Goal: Task Accomplishment & Management: Manage account settings

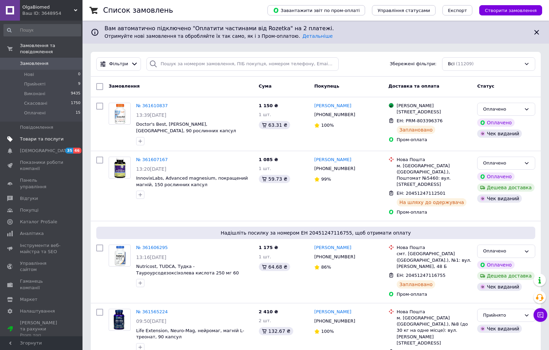
click at [49, 140] on span "Товари та послуги" at bounding box center [42, 139] width 44 height 6
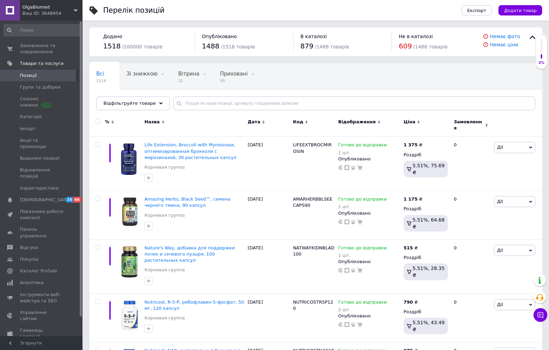
click at [523, 9] on span "Додати товар" at bounding box center [520, 10] width 33 height 5
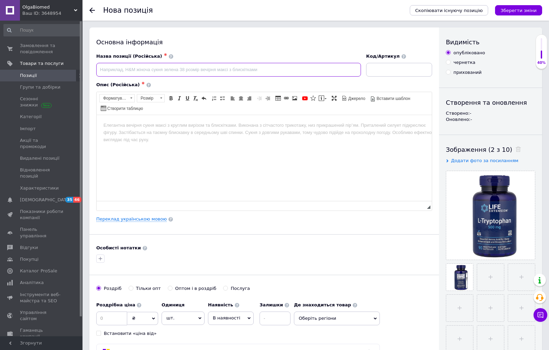
click at [149, 73] on input at bounding box center [228, 70] width 265 height 14
paste input "Life Extension, L-триптофан, 500 мг, 90 вегетарианских капсул"
drag, startPoint x: 211, startPoint y: 68, endPoint x: 182, endPoint y: 69, distance: 28.9
click at [182, 69] on input "Life Extension, L-триптофан, 500 мг, 90 вегетарианских капсул" at bounding box center [228, 70] width 265 height 14
type input "Life Extension, L-триптофан, 500 мг, 90 растительных капсул"
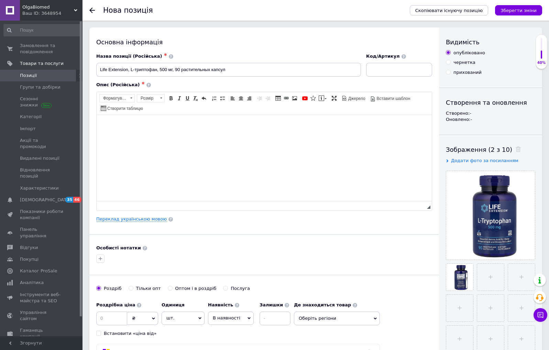
click at [129, 136] on html at bounding box center [264, 125] width 335 height 21
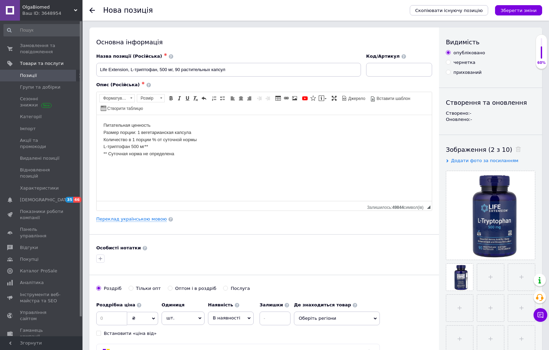
click at [103, 122] on html "Питательная ценность Размер порции: 1 вегетарианская капсула Количество в 1 пор…" at bounding box center [264, 140] width 335 height 50
paste body "Редактор, 2FD7B6EA-C5E1-4830-94F8-64F5F3339613"
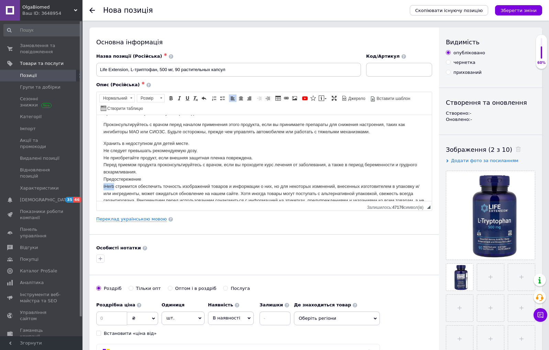
drag, startPoint x: 112, startPoint y: 176, endPoint x: 96, endPoint y: 176, distance: 16.2
click at [97, 176] on html "Описание Без глютена Без ГМО: сертификат Non GMO LE Certified Незаменимая амино…" at bounding box center [264, 81] width 335 height 353
click at [127, 178] on p "Хранить в недоступном для детей месте. Не следует превышать рекомендуемую дозу.…" at bounding box center [265, 176] width 322 height 72
drag, startPoint x: 258, startPoint y: 198, endPoint x: 251, endPoint y: 197, distance: 7.6
click at [251, 198] on p "Хранить в недоступном для детей месте. Не следует превышать рекомендуемую дозу.…" at bounding box center [265, 176] width 322 height 72
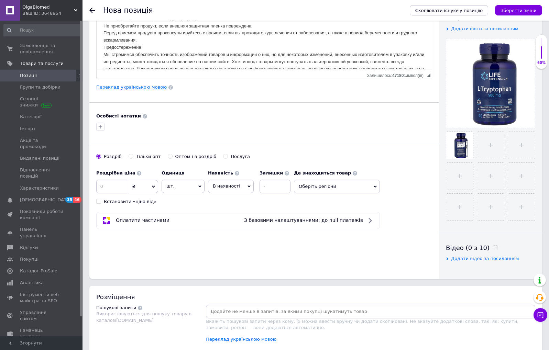
scroll to position [186, 0]
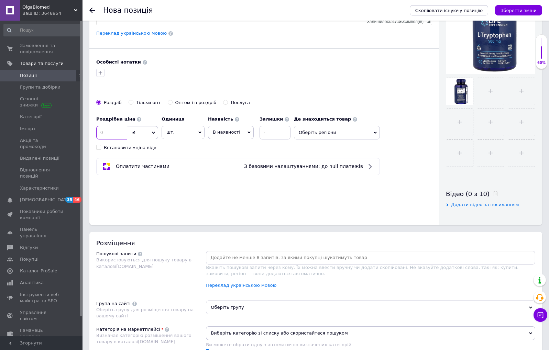
click at [106, 133] on input at bounding box center [111, 133] width 31 height 14
type input "1175"
drag, startPoint x: 245, startPoint y: 134, endPoint x: 246, endPoint y: 158, distance: 24.1
click at [245, 134] on span "В наявності" at bounding box center [231, 132] width 46 height 13
drag, startPoint x: 228, startPoint y: 178, endPoint x: 240, endPoint y: 169, distance: 14.7
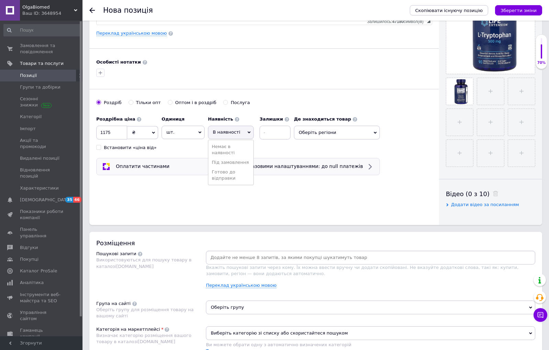
click at [228, 177] on li "Готово до відправки" at bounding box center [230, 175] width 45 height 16
click at [284, 134] on input at bounding box center [293, 133] width 31 height 14
type input "1"
click at [213, 166] on div "Оплатити частинами З базовими налаштуваннями: до null платежів" at bounding box center [237, 167] width 277 height 8
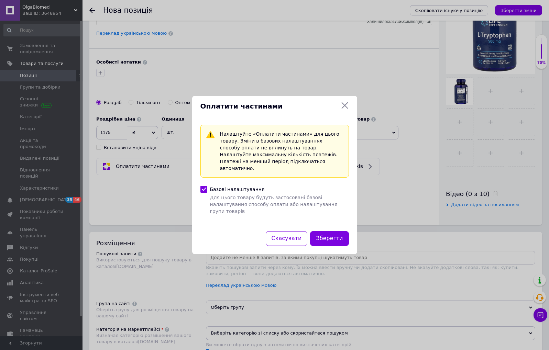
click at [344, 110] on icon at bounding box center [345, 105] width 8 height 8
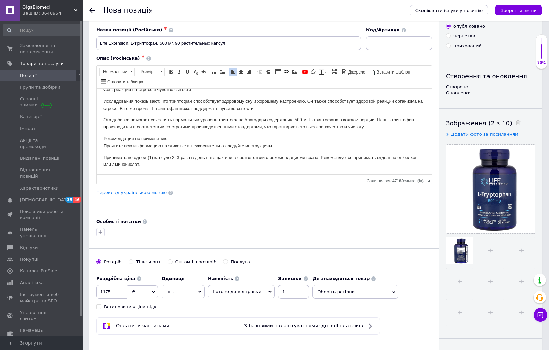
scroll to position [86, 0]
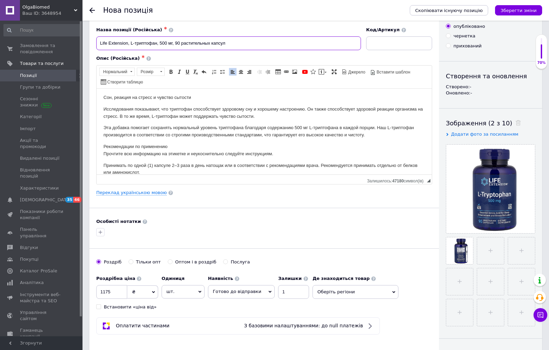
drag, startPoint x: 232, startPoint y: 43, endPoint x: 107, endPoint y: 37, distance: 125.3
click at [108, 37] on input "Life Extension, L-триптофан, 500 мг, 90 растительных капсул" at bounding box center [228, 43] width 265 height 14
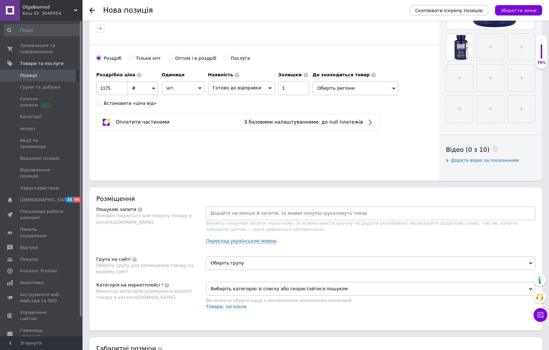
scroll to position [231, 0]
click at [247, 207] on div at bounding box center [370, 213] width 329 height 14
click at [242, 212] on input at bounding box center [370, 213] width 327 height 10
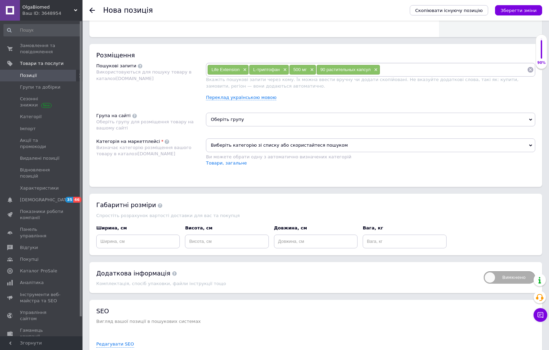
scroll to position [415, 0]
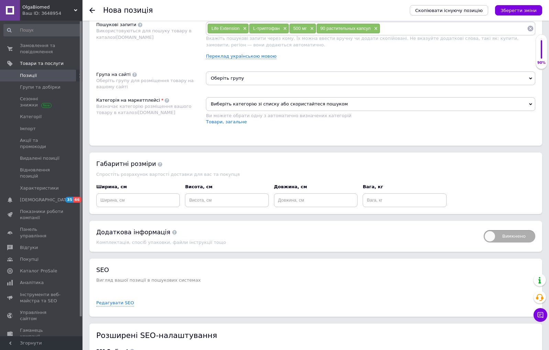
drag, startPoint x: 235, startPoint y: 75, endPoint x: 236, endPoint y: 82, distance: 7.3
click at [235, 75] on span "Оберіть групу" at bounding box center [370, 79] width 329 height 14
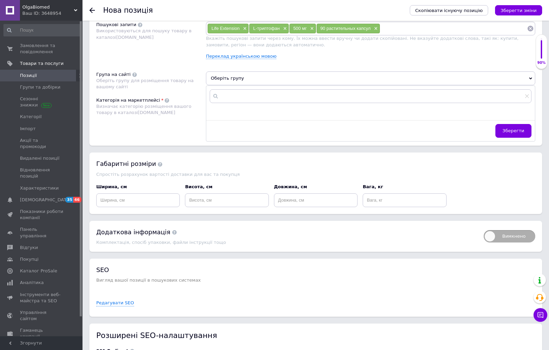
drag, startPoint x: 180, startPoint y: 74, endPoint x: 189, endPoint y: 83, distance: 12.7
click at [180, 75] on div "Група на сайті Оберіть групу для розміщення товару на вашому сайті" at bounding box center [151, 81] width 110 height 19
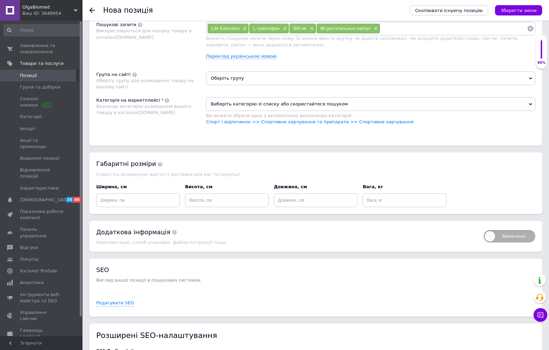
click at [215, 107] on span "Виберіть категорію зі списку або скористайтеся пошуком" at bounding box center [370, 104] width 329 height 14
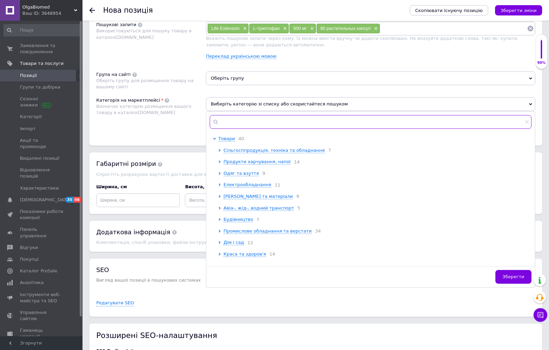
click at [246, 123] on input "text" at bounding box center [371, 122] width 322 height 14
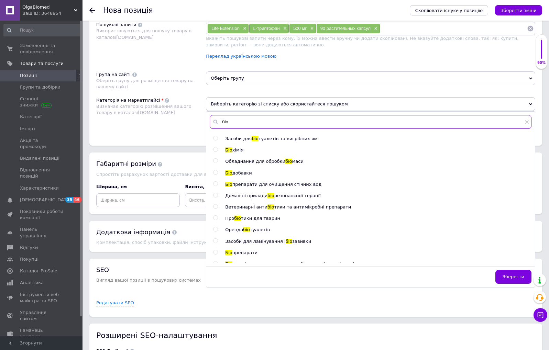
type input "біо"
click at [215, 172] on input "radio" at bounding box center [215, 173] width 4 height 4
radio input "true"
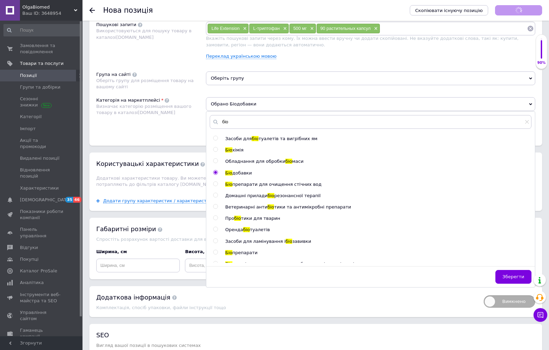
drag, startPoint x: 183, startPoint y: 127, endPoint x: 348, endPoint y: 62, distance: 177.7
click at [185, 126] on div "Категорія на маркетплейсі Визначає категорію розміщення вашого товару в каталоз…" at bounding box center [151, 114] width 110 height 35
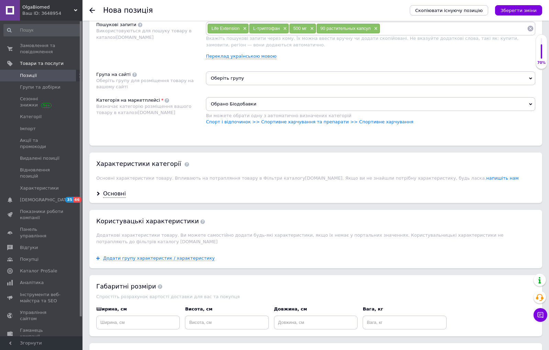
click at [506, 12] on icon "Зберегти зміни" at bounding box center [519, 10] width 36 height 5
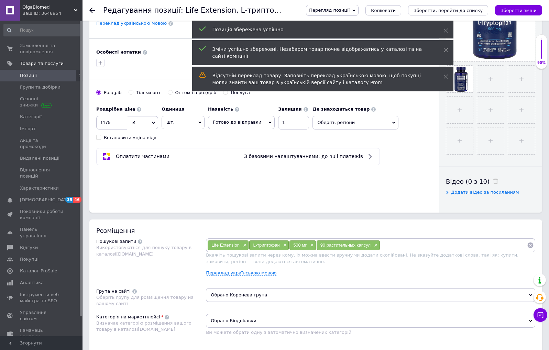
click at [128, 224] on div "Розміщення Пошукові запити Використовуються для пошуку товару в каталозі [DOMAI…" at bounding box center [315, 287] width 453 height 135
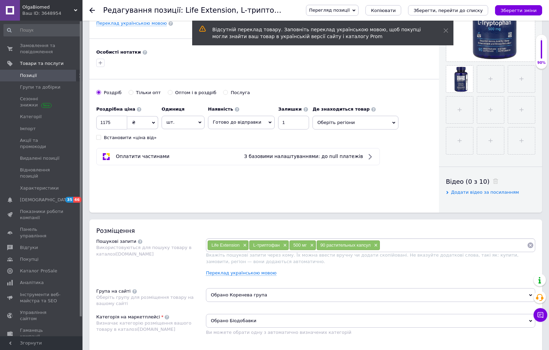
click at [141, 222] on div "Розміщення Пошукові запити Використовуються для пошуку товару в каталозі [DOMAI…" at bounding box center [315, 287] width 453 height 135
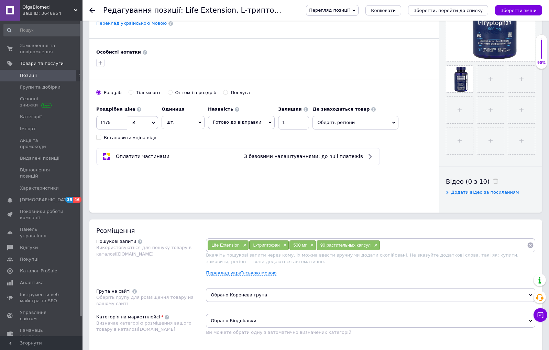
click at [151, 223] on div "Розміщення Пошукові запити Використовуються для пошуку товару в каталозі [DOMAI…" at bounding box center [315, 287] width 453 height 135
click at [143, 220] on div "Розміщення Пошукові запити Використовуються для пошуку товару в каталозі [DOMAI…" at bounding box center [315, 287] width 453 height 135
click at [531, 11] on icon "Зберегти зміни" at bounding box center [519, 10] width 36 height 5
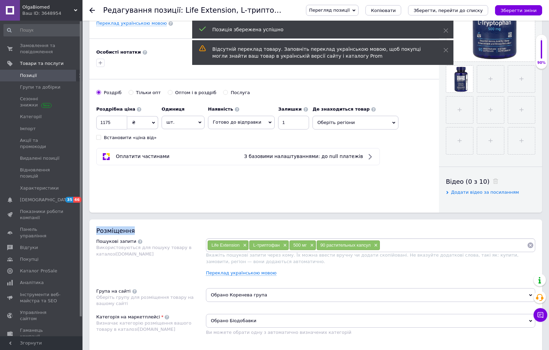
click at [118, 223] on div "Розміщення Пошукові запити Використовуються для пошуку товару в каталозі [DOMAI…" at bounding box center [315, 287] width 453 height 135
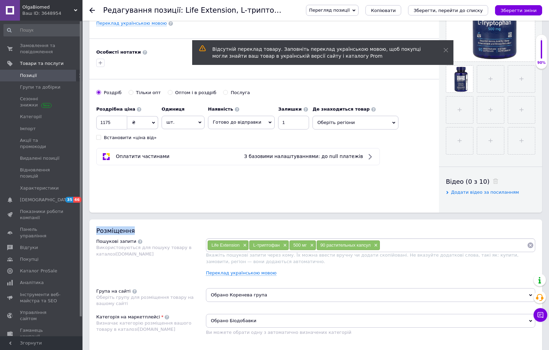
click at [144, 222] on div "Розміщення Пошукові запити Використовуються для пошуку товару в каталозі [DOMAI…" at bounding box center [315, 287] width 453 height 135
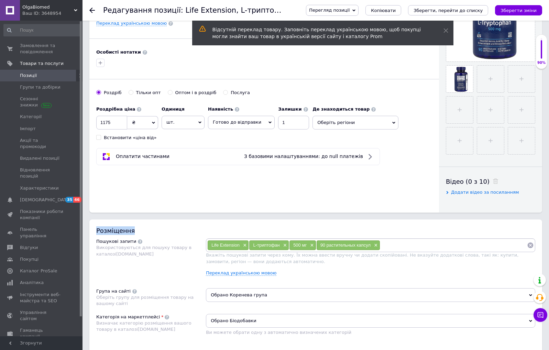
click at [125, 223] on div "Розміщення Пошукові запити Використовуються для пошуку товару в каталозі [DOMAI…" at bounding box center [315, 287] width 453 height 135
click at [98, 222] on div "Розміщення Пошукові запити Використовуються для пошуку товару в каталозі [DOMAI…" at bounding box center [315, 287] width 453 height 135
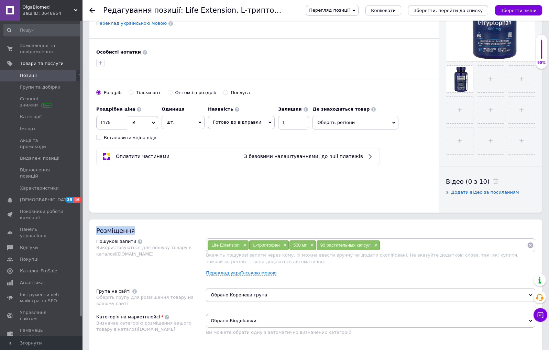
click at [146, 221] on div "Розміщення Пошукові запити Використовуються для пошуку товару в каталозі [DOMAI…" at bounding box center [315, 287] width 453 height 135
click at [148, 221] on div "Розміщення Пошукові запити Використовуються для пошуку товару в каталозі [DOMAI…" at bounding box center [315, 287] width 453 height 135
click at [147, 221] on div "Розміщення Пошукові запити Використовуються для пошуку товару в каталозі [DOMAI…" at bounding box center [315, 287] width 453 height 135
click at [482, 11] on icon "Зберегти, перейти до списку" at bounding box center [448, 10] width 69 height 5
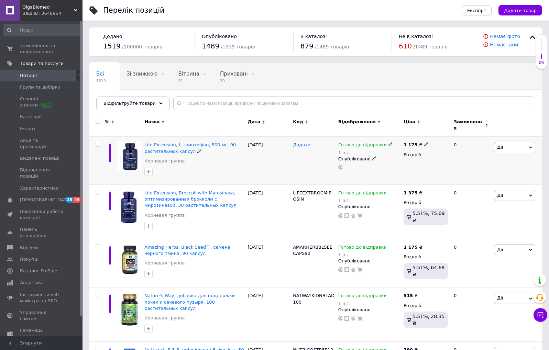
click at [304, 142] on span "Додати" at bounding box center [302, 145] width 18 height 6
type input "LIFEEXTLTRYPT500"
click at [293, 167] on div at bounding box center [313, 161] width 45 height 48
click at [49, 268] on span "Каталог ProSale" at bounding box center [38, 271] width 37 height 6
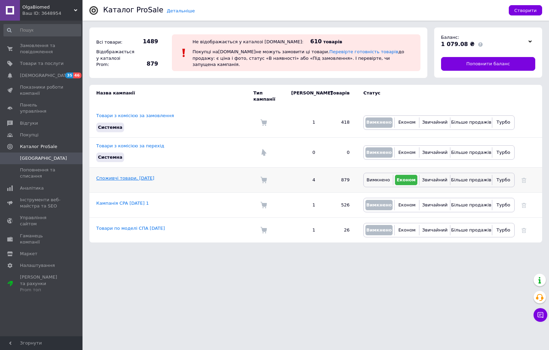
click at [122, 176] on link "Споживчі товари, [DATE]" at bounding box center [125, 178] width 58 height 5
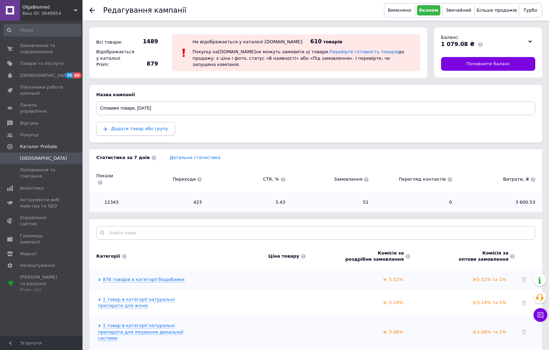
click at [142, 129] on span "Додати товар або групу" at bounding box center [139, 128] width 57 height 5
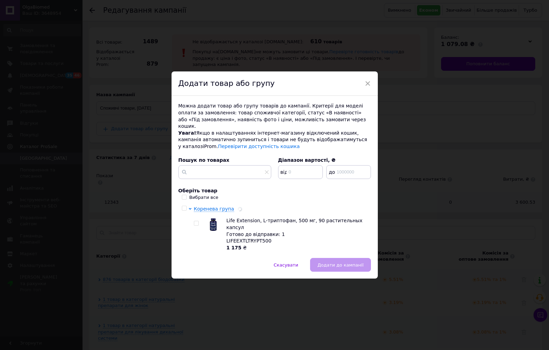
click at [194, 221] on input "checkbox" at bounding box center [196, 223] width 4 height 4
checkbox input "true"
click at [352, 264] on button "Додати до кампанії" at bounding box center [340, 265] width 61 height 14
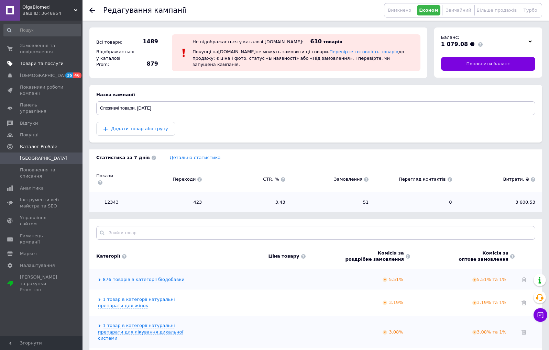
click at [55, 64] on span "Товари та послуги" at bounding box center [42, 64] width 44 height 6
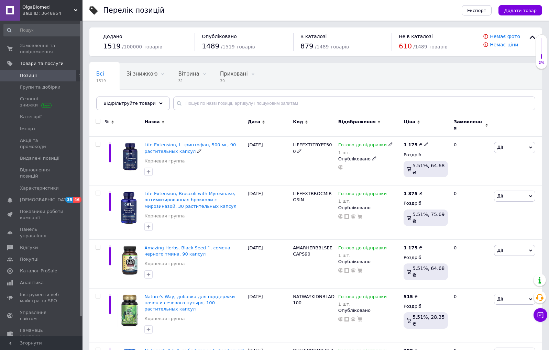
click at [173, 142] on span "Life Extension, L-триптофан, 500 мг, 90 растительных капсул" at bounding box center [189, 147] width 91 height 11
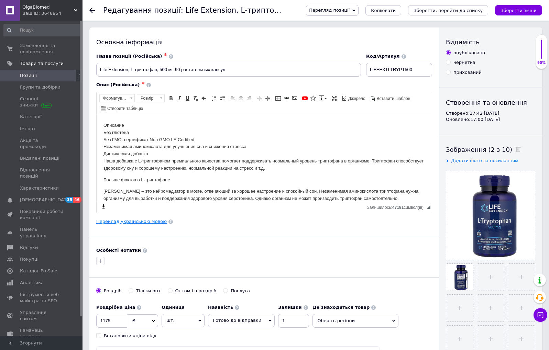
click at [134, 224] on link "Переклад українською мовою" at bounding box center [131, 222] width 70 height 6
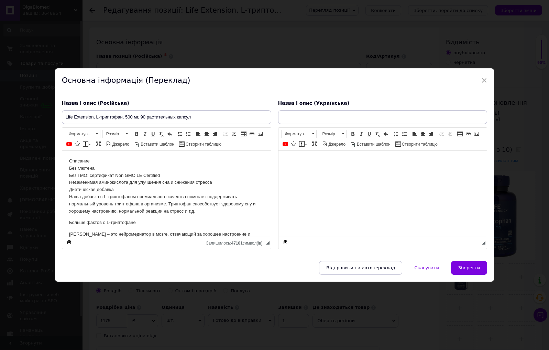
click at [386, 172] on html at bounding box center [382, 161] width 209 height 21
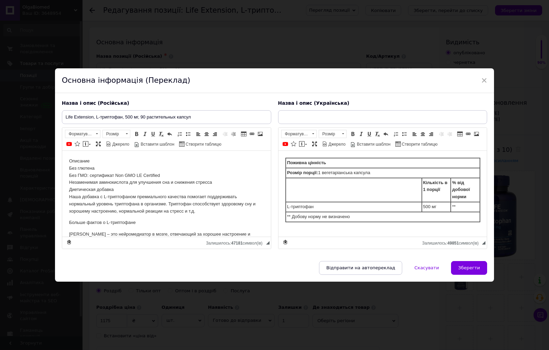
drag, startPoint x: 283, startPoint y: 157, endPoint x: 282, endPoint y: 162, distance: 4.9
click at [282, 162] on html "Поживна цінність Розмір порції: 1 вегетаріанська капсула Кількість в 1 порції %…" at bounding box center [382, 190] width 209 height 78
paste body "Редактор, 36214DBD-D64C-4F9A-8FB7-DCABBADEF619"
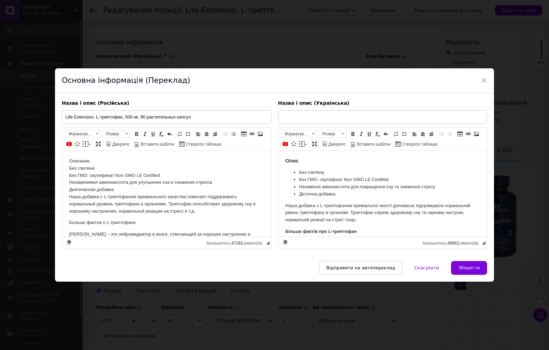
scroll to position [308, 0]
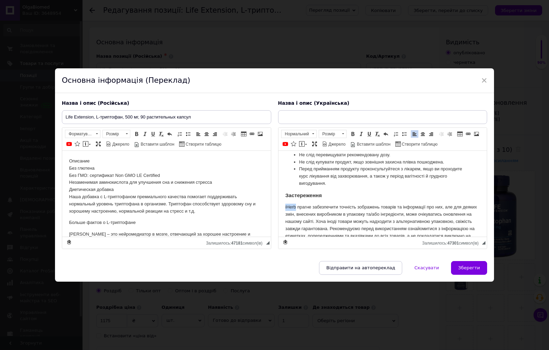
drag, startPoint x: 295, startPoint y: 199, endPoint x: 278, endPoint y: 198, distance: 16.5
click at [280, 198] on html "Опис Без глютену Без ГМО: сертифікат Non GMO LE Certified Незамінна амінокислот…" at bounding box center [382, 82] width 209 height 480
click at [305, 204] on p "Ми прагне забезпечити точність зображень товарів та інформації про них, але для…" at bounding box center [382, 225] width 195 height 43
click at [306, 204] on p "Ми прагне забезпечити точність зображень товарів та інформації про них, але для…" at bounding box center [382, 225] width 195 height 43
click at [424, 231] on p "Ми прагнемо забезпечити точність зображень товарів та інформації про них, але д…" at bounding box center [382, 225] width 195 height 43
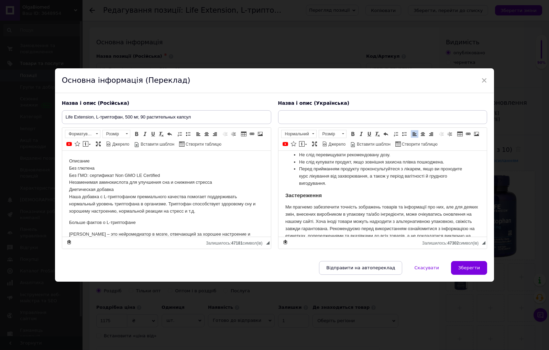
scroll to position [309, 0]
click at [477, 268] on span "Зберегти" at bounding box center [469, 267] width 22 height 5
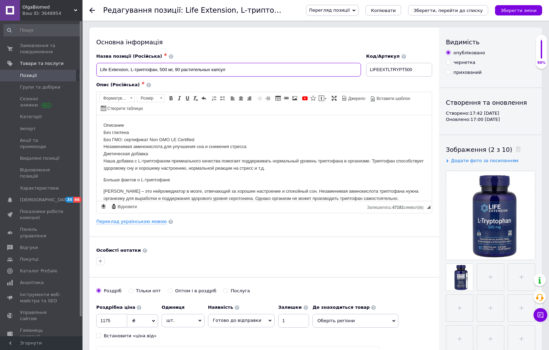
drag, startPoint x: 209, startPoint y: 69, endPoint x: 100, endPoint y: 67, distance: 109.4
click at [100, 67] on input "Life Extension, L-триптофан, 500 мг, 90 растительных капсул" at bounding box center [228, 70] width 265 height 14
click at [156, 220] on link "Переклад українською мовою" at bounding box center [131, 222] width 70 height 6
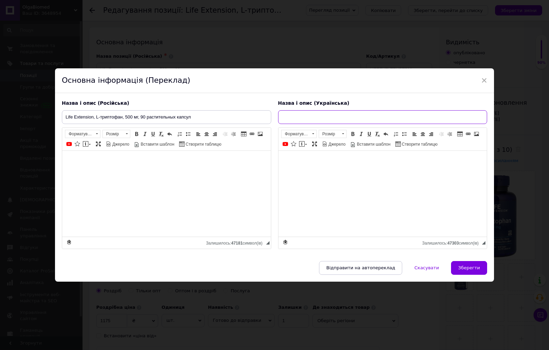
click at [299, 116] on input "text" at bounding box center [382, 117] width 209 height 14
paste input "Life Extension, L-триптофан, 500 мг, 90 растительных капсул"
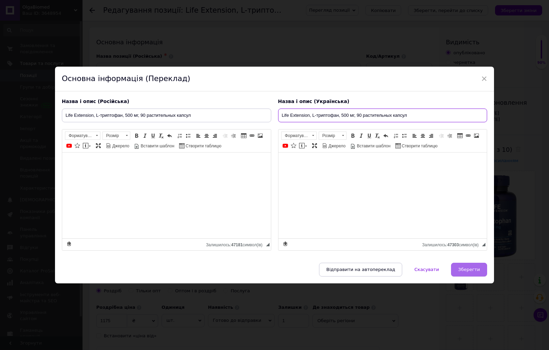
type input "Life Extension, L-триптофан, 500 мг, 90 растительных капсул"
click at [473, 271] on span "Зберегти" at bounding box center [469, 269] width 22 height 5
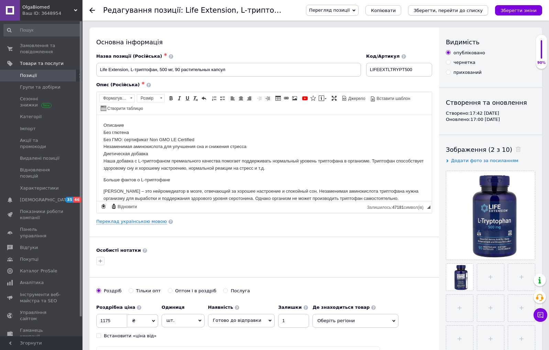
click at [472, 11] on icon "Зберегти, перейти до списку" at bounding box center [448, 10] width 69 height 5
click at [520, 9] on icon "Зберегти зміни" at bounding box center [519, 10] width 36 height 5
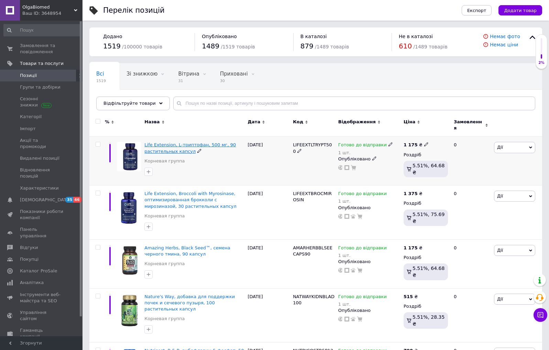
click at [167, 142] on span "Life Extension, L-триптофан, 500 мг, 90 растительных капсул" at bounding box center [189, 147] width 91 height 11
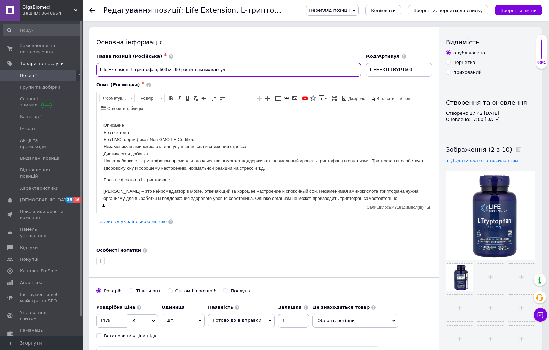
click at [131, 69] on input "Life Extension, L-триптофан, 500 мг, 90 растительных капсул" at bounding box center [228, 70] width 265 height 14
click at [160, 69] on input "Life Extension, L-триптофан, 500 мг, 90 растительных капсул" at bounding box center [228, 70] width 265 height 14
paste input "L"
drag, startPoint x: 189, startPoint y: 69, endPoint x: 192, endPoint y: 101, distance: 32.8
click at [159, 69] on input "Life Extension, L-триптофан, L-Tryptophan, 500 мг, 90 растительных капсул" at bounding box center [228, 70] width 265 height 14
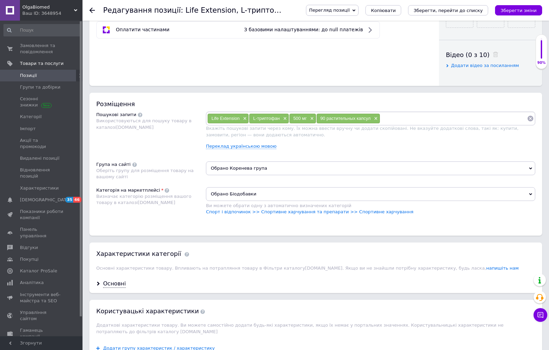
scroll to position [328, 0]
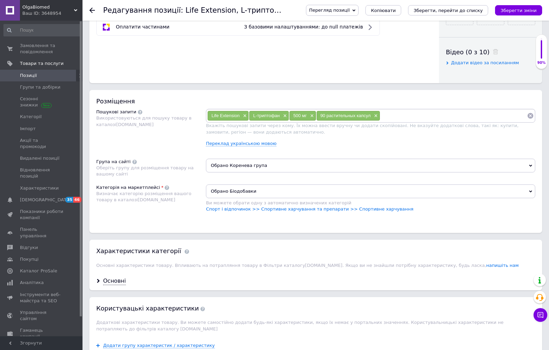
type input "Life Extension, L-триптофан, L-Tryptophan, 500 мг, 90 растительных капсул"
click at [386, 114] on input at bounding box center [453, 116] width 147 height 10
click at [513, 12] on icon "Зберегти зміни" at bounding box center [519, 10] width 36 height 5
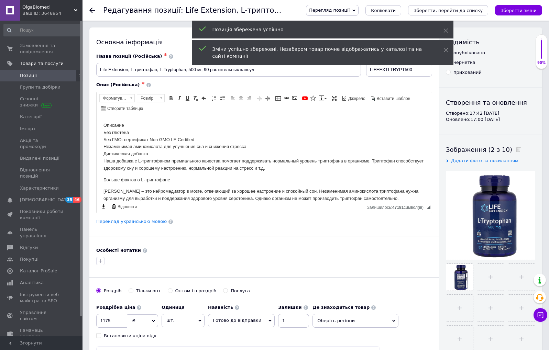
scroll to position [0, 0]
click at [143, 221] on link "Переклад українською мовою" at bounding box center [131, 222] width 70 height 6
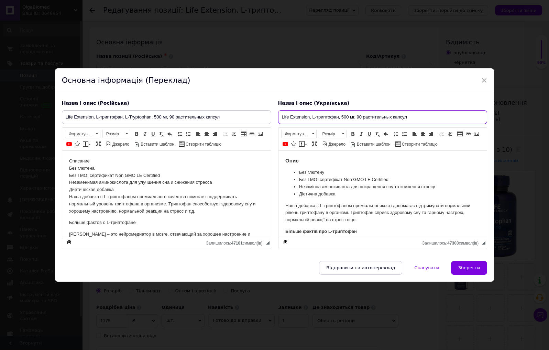
click at [341, 115] on input "Life Extension, L-триптофан, 500 мг, 90 растительных капсул" at bounding box center [382, 117] width 209 height 14
paste input "L-Tryptophan,"
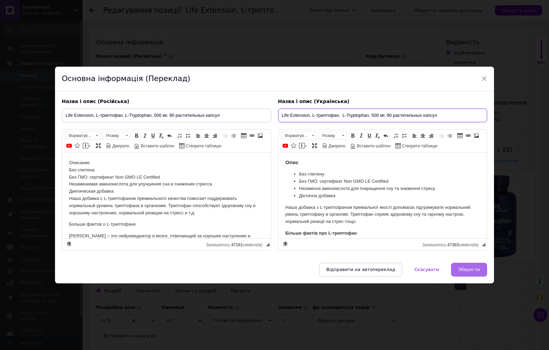
type input "Life Extension, L-триптофан, L-Tryptophan, 500 мг, 90 растительных капсул"
click at [471, 265] on button "Зберегти" at bounding box center [469, 270] width 36 height 14
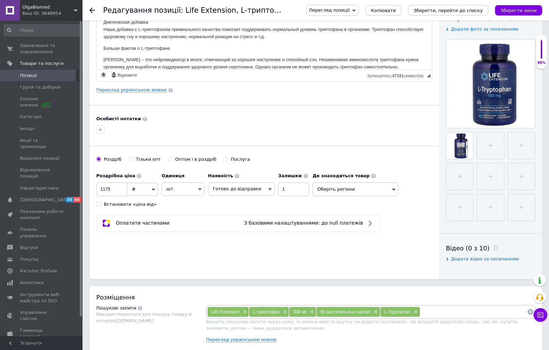
scroll to position [269, 0]
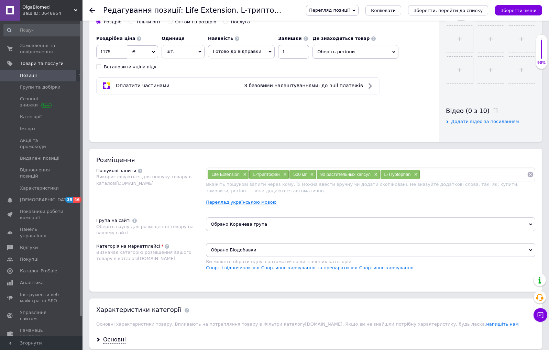
click at [259, 201] on link "Переклад українською мовою" at bounding box center [241, 203] width 70 height 6
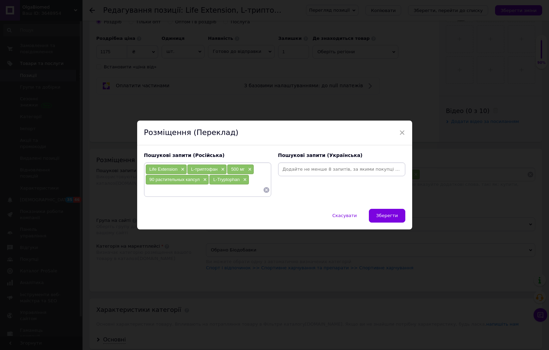
click at [338, 174] on div at bounding box center [341, 170] width 127 height 14
click at [328, 167] on input at bounding box center [342, 169] width 124 height 10
click at [385, 213] on button "Зберегти" at bounding box center [387, 216] width 36 height 14
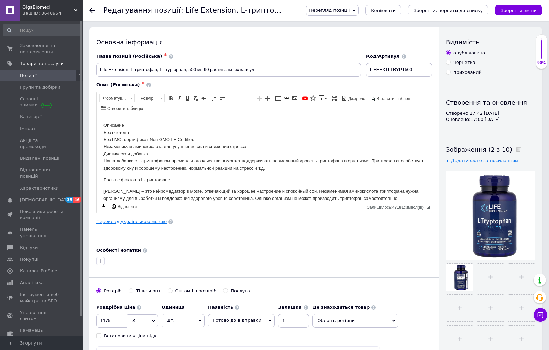
scroll to position [0, 0]
click at [154, 223] on link "Переклад українською мовою" at bounding box center [131, 222] width 70 height 6
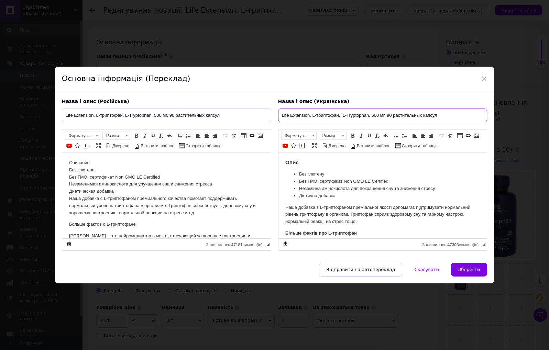
drag, startPoint x: 449, startPoint y: 114, endPoint x: 240, endPoint y: 113, distance: 209.4
click at [240, 113] on div "Назва і опис (Російська) Life Extension, L-триптофан, L-Tryptophan, 500 мг, 90 …" at bounding box center [274, 175] width 433 height 160
drag, startPoint x: 455, startPoint y: 270, endPoint x: 452, endPoint y: 271, distance: 3.6
click at [455, 270] on button "Зберегти" at bounding box center [469, 270] width 36 height 14
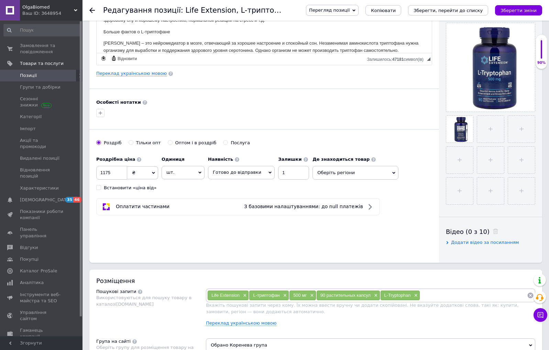
scroll to position [184, 0]
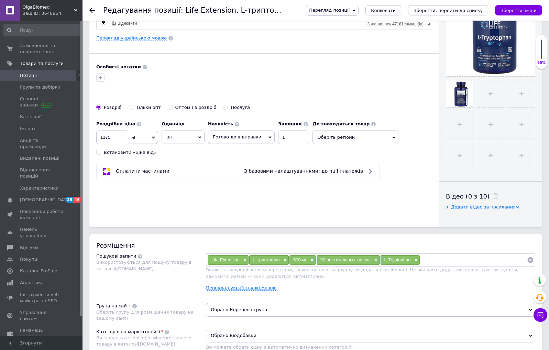
click at [252, 288] on link "Переклад українською мовою" at bounding box center [241, 288] width 70 height 6
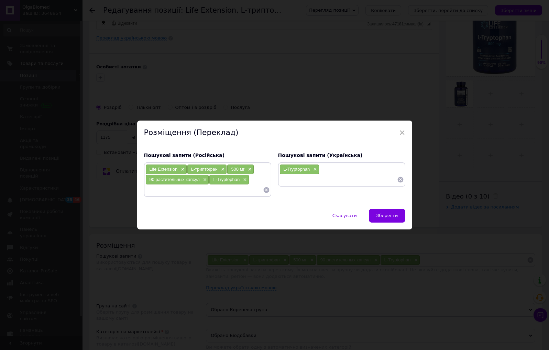
click at [294, 185] on div "L-Tryptophan ×" at bounding box center [341, 175] width 127 height 24
click at [292, 181] on input at bounding box center [339, 180] width 118 height 10
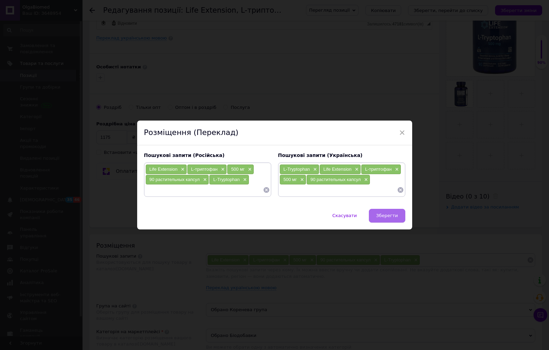
click at [394, 217] on span "Зберегти" at bounding box center [387, 215] width 22 height 5
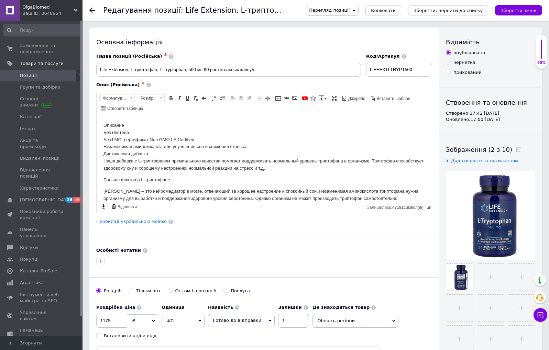
scroll to position [0, 0]
drag, startPoint x: 156, startPoint y: 68, endPoint x: 149, endPoint y: 78, distance: 12.2
click at [135, 70] on input "Life Extension, L-триптофан, L-Tryptophan, 500 мг, 90 растительных капсул" at bounding box center [228, 70] width 265 height 14
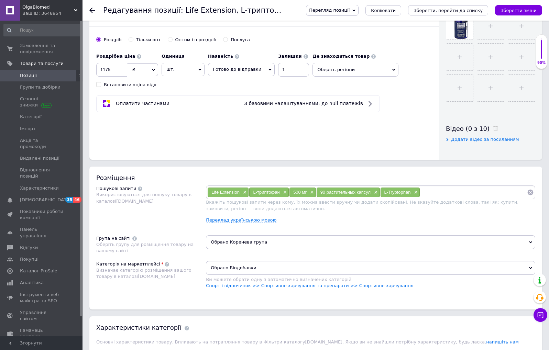
scroll to position [252, 0]
click at [441, 191] on input at bounding box center [473, 192] width 107 height 10
paste input "триптофан"
type input "триптофан"
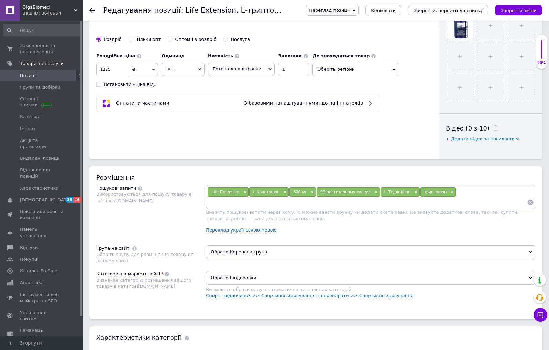
paste input "триптофан"
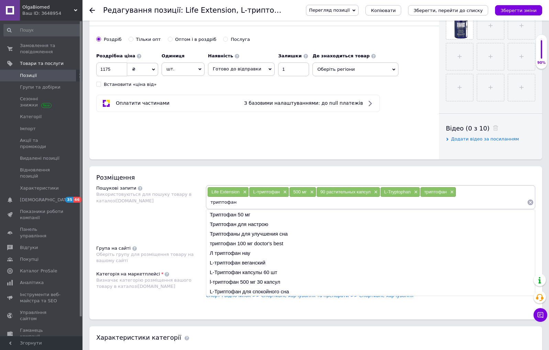
click at [209, 203] on input "триптофан" at bounding box center [367, 202] width 320 height 10
type input "Триптофан"
click at [244, 201] on input "Триптофан" at bounding box center [367, 202] width 320 height 10
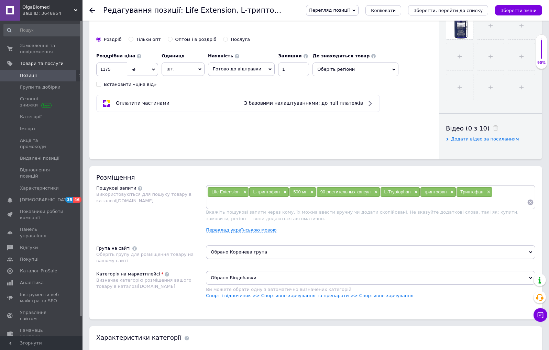
click at [518, 11] on icon "Зберегти зміни" at bounding box center [519, 10] width 36 height 5
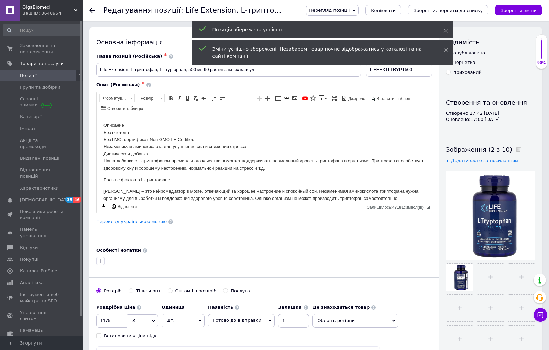
scroll to position [0, 0]
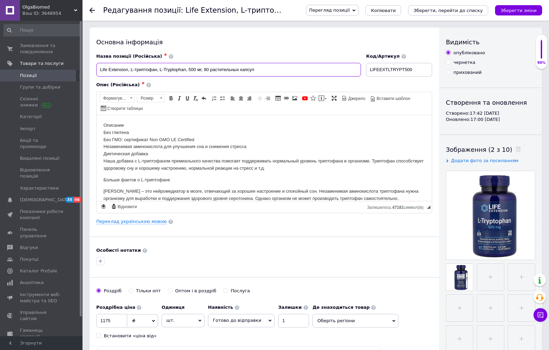
drag, startPoint x: 185, startPoint y: 68, endPoint x: 164, endPoint y: 70, distance: 20.3
click at [164, 70] on input "Life Extension, L-триптофан, L-Tryptophan, 500 мг, 90 растительных капсул" at bounding box center [228, 70] width 265 height 14
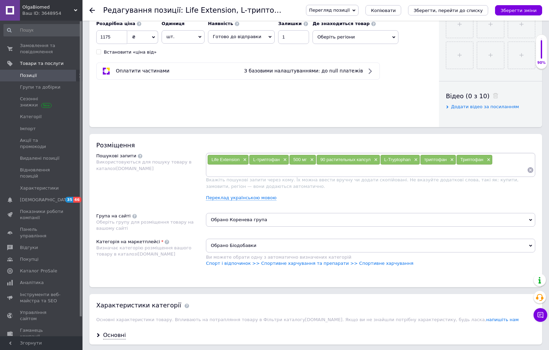
scroll to position [286, 0]
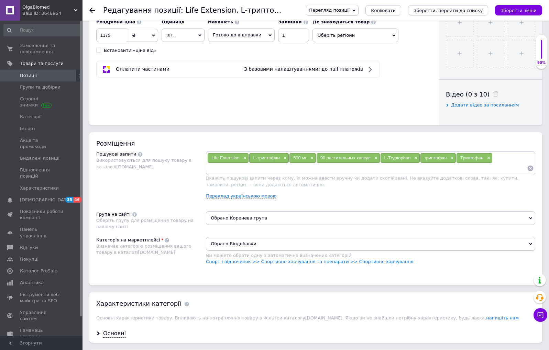
click at [218, 170] on input at bounding box center [367, 168] width 320 height 10
paste input "Tryptophan"
type input "Tryptophan"
click at [524, 10] on icon "Зберегти зміни" at bounding box center [519, 10] width 36 height 5
click at [264, 195] on link "Переклад українською мовою" at bounding box center [241, 197] width 70 height 6
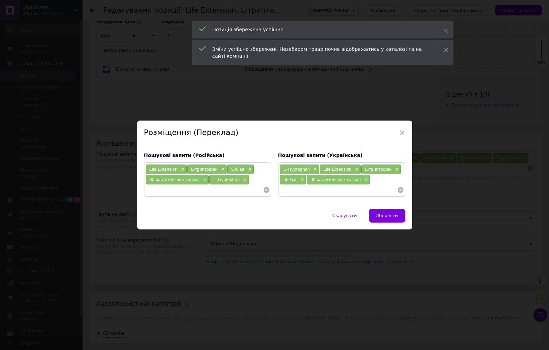
click at [291, 191] on input at bounding box center [339, 190] width 118 height 10
paste input "Tryptophan"
type input "Tryptophan"
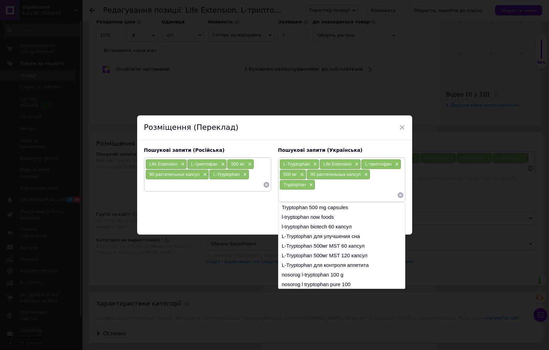
click at [447, 185] on div "× Розміщення (Переклад) Пошукові запити (Російська) Life Extension × L-триптофа…" at bounding box center [274, 175] width 549 height 350
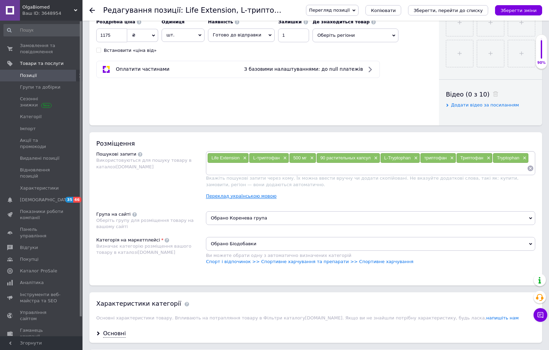
click at [250, 197] on link "Переклад українською мовою" at bounding box center [241, 197] width 70 height 6
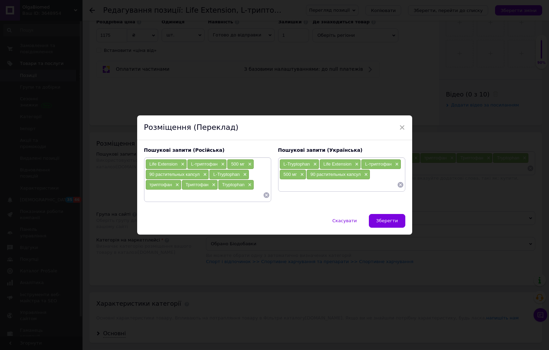
click at [347, 188] on input at bounding box center [339, 185] width 118 height 10
paste input "Tryptophan"
type input "Tryptophan"
click at [383, 222] on span "Зберегти" at bounding box center [387, 220] width 22 height 5
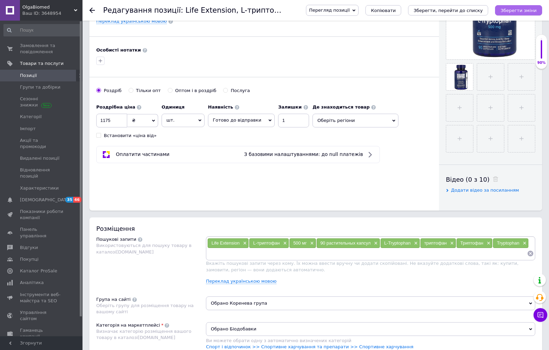
click at [529, 12] on icon "Зберегти зміни" at bounding box center [519, 10] width 36 height 5
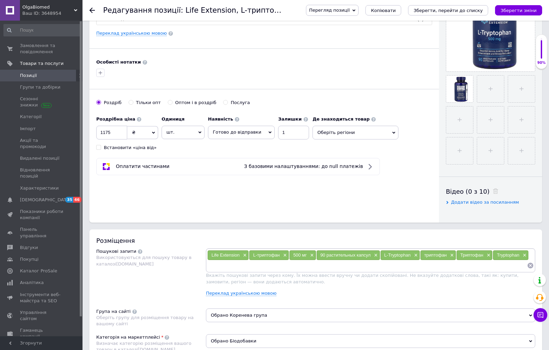
scroll to position [222, 0]
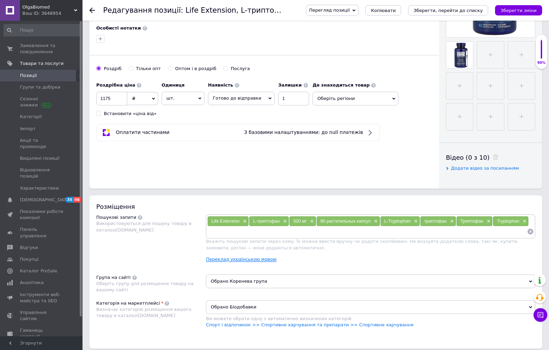
click at [240, 259] on link "Переклад українською мовою" at bounding box center [241, 260] width 70 height 6
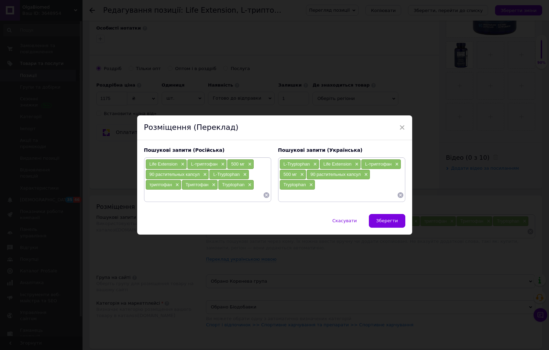
click at [288, 194] on input at bounding box center [339, 195] width 118 height 10
paste input "триптофан"
type input "триптофан"
paste input "триптофан"
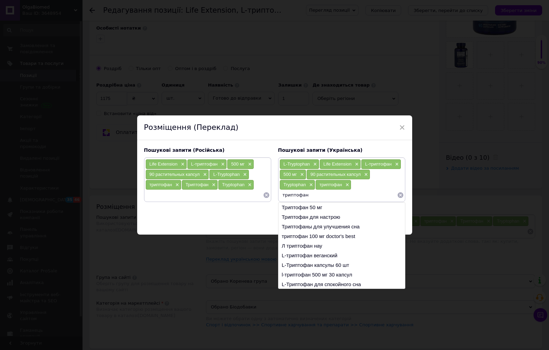
drag, startPoint x: 284, startPoint y: 195, endPoint x: 278, endPoint y: 195, distance: 6.5
click at [278, 195] on div "L-Tryptophan × Life Extension × L-триптофан × 500 мг × 90 растительных капсул ×…" at bounding box center [341, 179] width 127 height 45
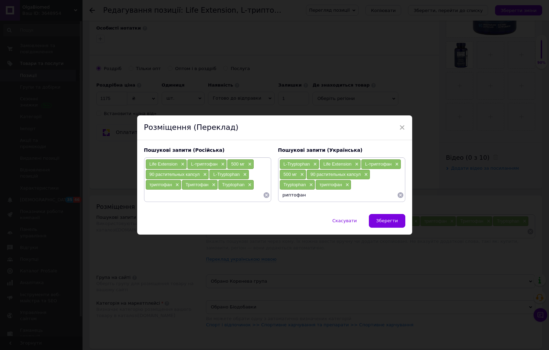
type input "Триптофан"
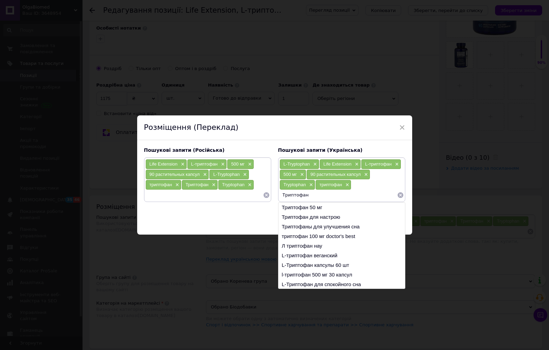
click at [312, 195] on input "Триптофан" at bounding box center [339, 195] width 118 height 10
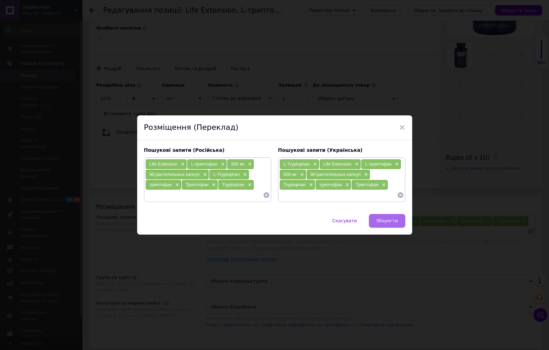
click at [390, 219] on span "Зберегти" at bounding box center [387, 220] width 22 height 5
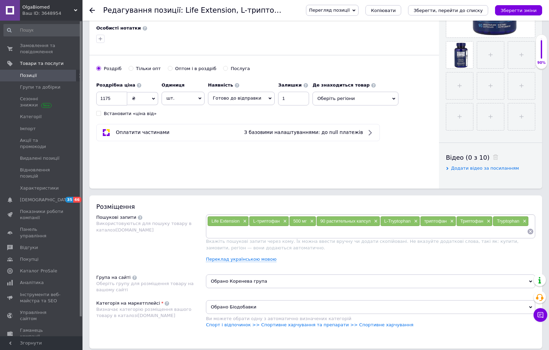
click at [478, 10] on icon "Зберегти, перейти до списку" at bounding box center [448, 10] width 69 height 5
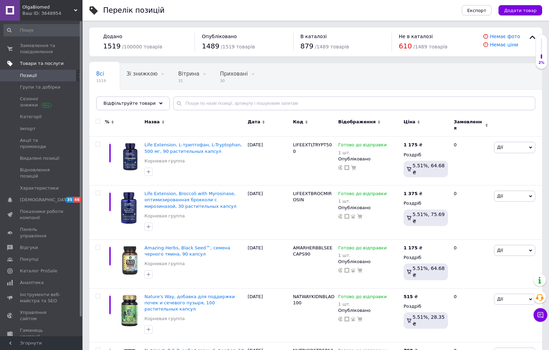
click at [51, 67] on link "Товари та послуги" at bounding box center [42, 64] width 85 height 12
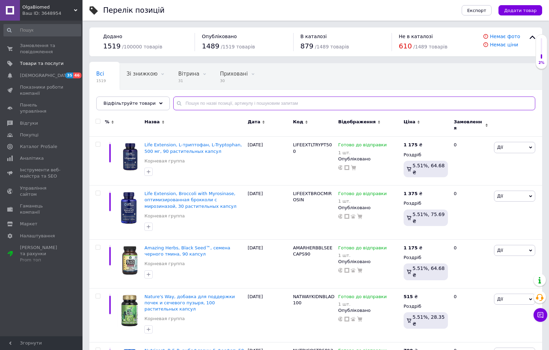
click at [228, 102] on input "text" at bounding box center [354, 104] width 362 height 14
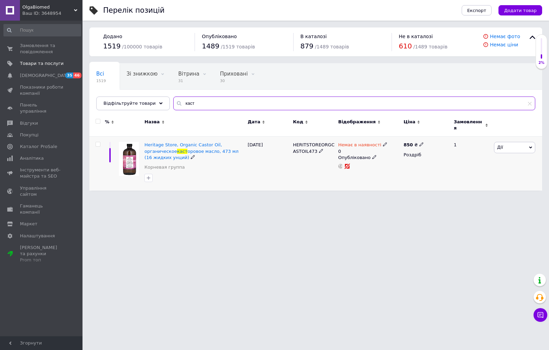
type input "каст"
click at [383, 142] on icon at bounding box center [385, 144] width 4 height 4
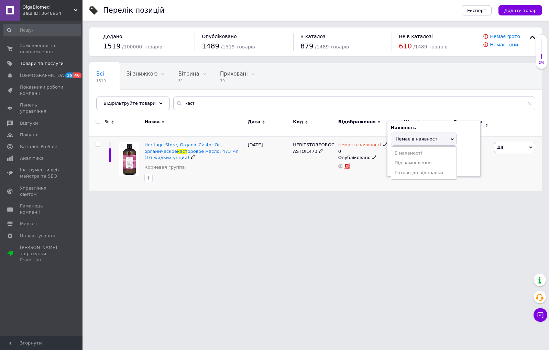
click at [402, 171] on li "Готово до відправки" at bounding box center [423, 173] width 65 height 10
drag, startPoint x: 396, startPoint y: 163, endPoint x: 377, endPoint y: 157, distance: 19.8
click at [378, 157] on div "Немає в наявності 0 Наявність [PERSON_NAME] до відправки В наявності Немає в на…" at bounding box center [369, 155] width 62 height 27
type input "2"
click at [294, 161] on div "HERITSTOREORGCASTOIL473" at bounding box center [313, 164] width 45 height 54
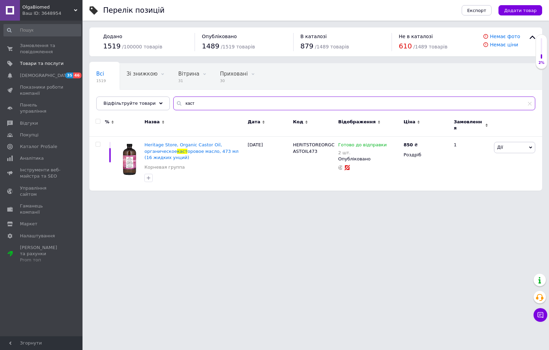
drag, startPoint x: 182, startPoint y: 107, endPoint x: 175, endPoint y: 107, distance: 6.5
click at [176, 107] on input "каст" at bounding box center [354, 104] width 362 height 14
type input "к"
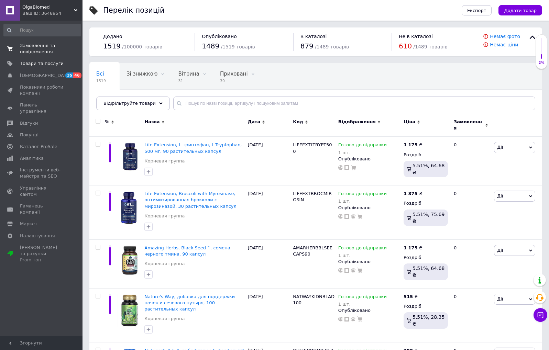
click at [45, 53] on span "Замовлення та повідомлення" at bounding box center [42, 49] width 44 height 12
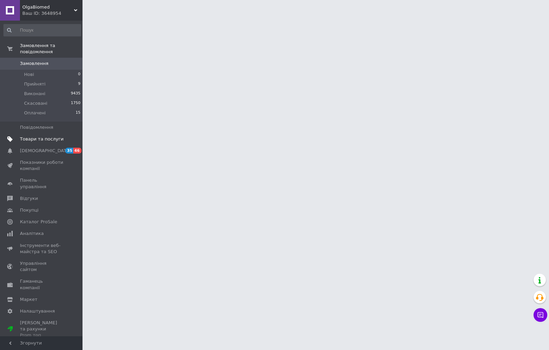
click at [54, 139] on span "Товари та послуги" at bounding box center [42, 139] width 44 height 6
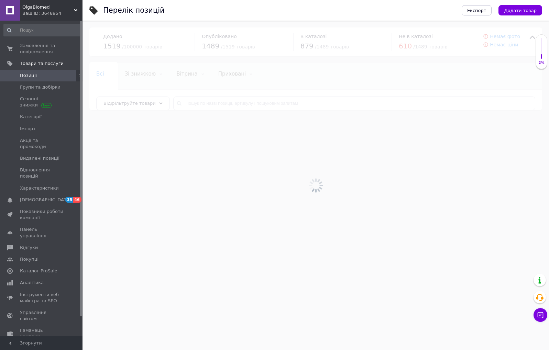
click at [50, 268] on span "Каталог ProSale" at bounding box center [38, 271] width 37 height 6
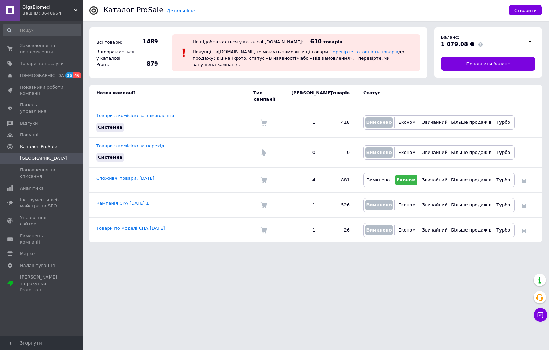
click at [329, 54] on link "Перевірте готовність товарів" at bounding box center [363, 51] width 69 height 5
